Goal: Book appointment/travel/reservation

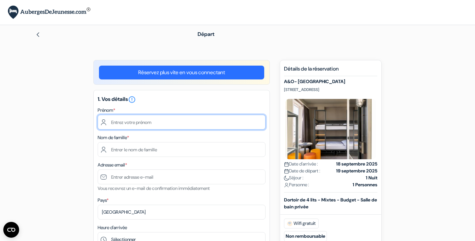
type input "[PERSON_NAME]"
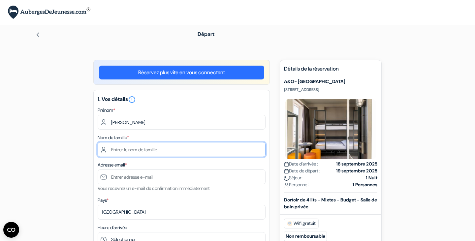
click at [124, 151] on input "text" at bounding box center [182, 149] width 168 height 15
type input "Osiris"
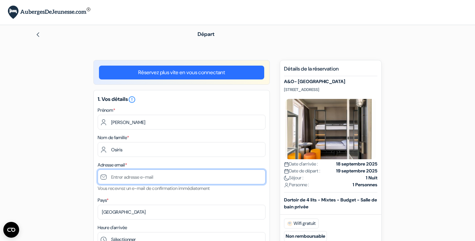
type input "[EMAIL_ADDRESS][DOMAIN_NAME]"
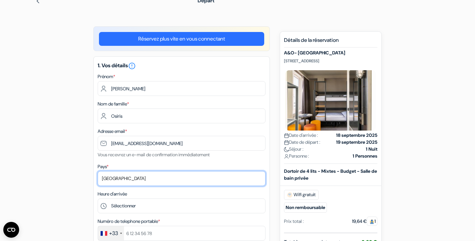
scroll to position [42, 0]
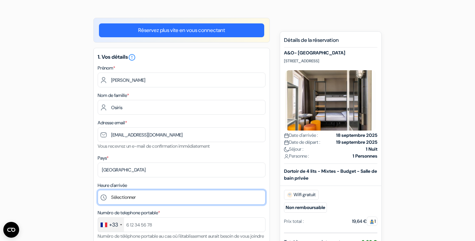
select select "21"
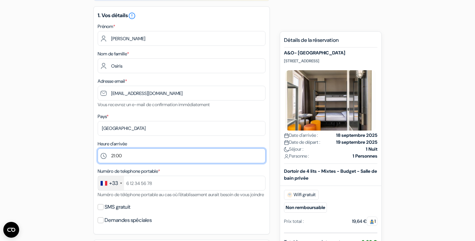
scroll to position [84, 0]
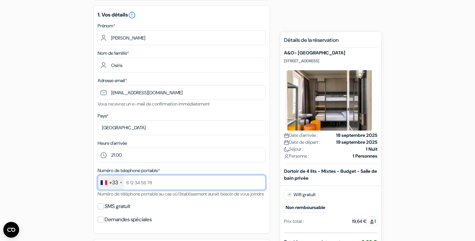
type input "683601410"
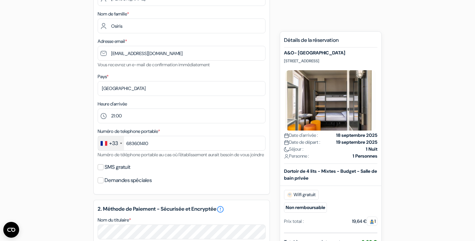
scroll to position [124, 0]
click at [99, 170] on input "SMS gratuit" at bounding box center [101, 167] width 6 height 6
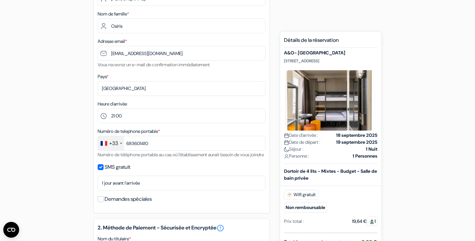
click at [99, 170] on input "SMS gratuit" at bounding box center [101, 167] width 6 height 6
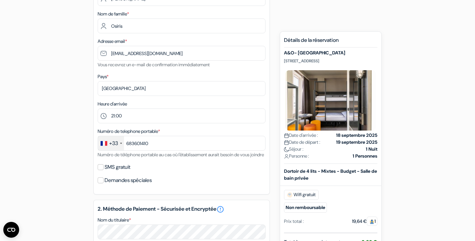
click at [99, 170] on input "SMS gratuit" at bounding box center [101, 167] width 6 height 6
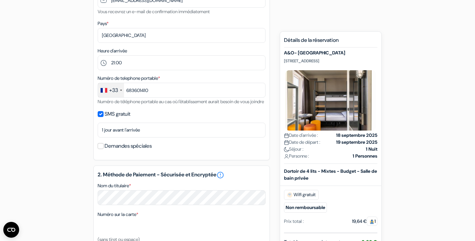
scroll to position [177, 0]
click at [101, 116] on input "SMS gratuit" at bounding box center [101, 114] width 6 height 6
checkbox input "false"
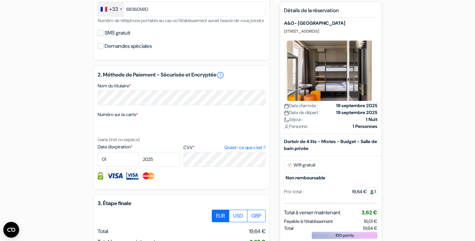
scroll to position [258, 0]
select select "05"
select select "2028"
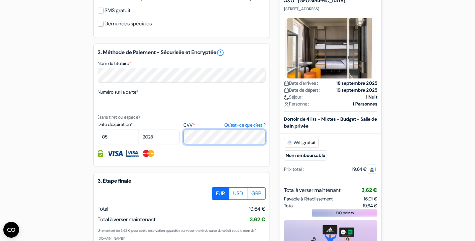
scroll to position [281, 0]
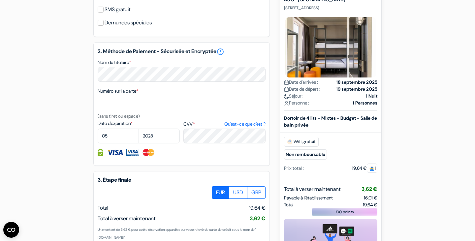
click at [153, 184] on div "3. Étape finale EUR USD GBP Total J'accepte" at bounding box center [181, 233] width 177 height 124
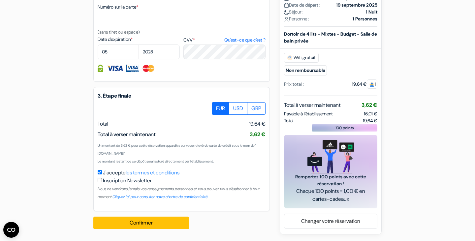
scroll to position [373, 0]
click at [120, 223] on button "Confirmer Loading..." at bounding box center [141, 223] width 96 height 13
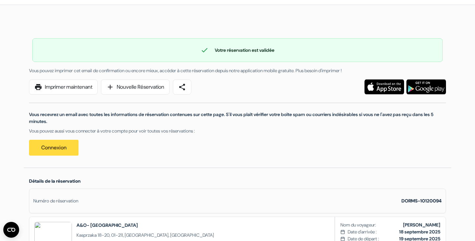
scroll to position [24, 0]
